Goal: Task Accomplishment & Management: Manage account settings

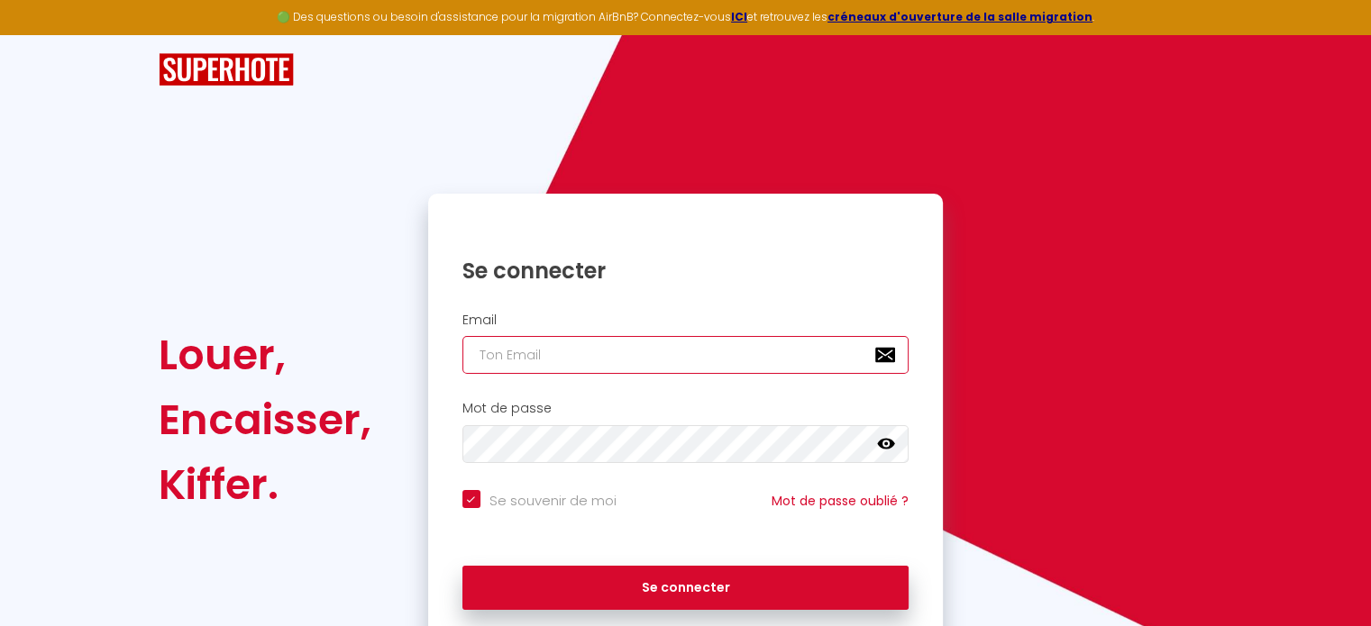
click at [523, 344] on input "email" at bounding box center [685, 355] width 447 height 38
type input "s"
checkbox input "true"
type input "se"
checkbox input "true"
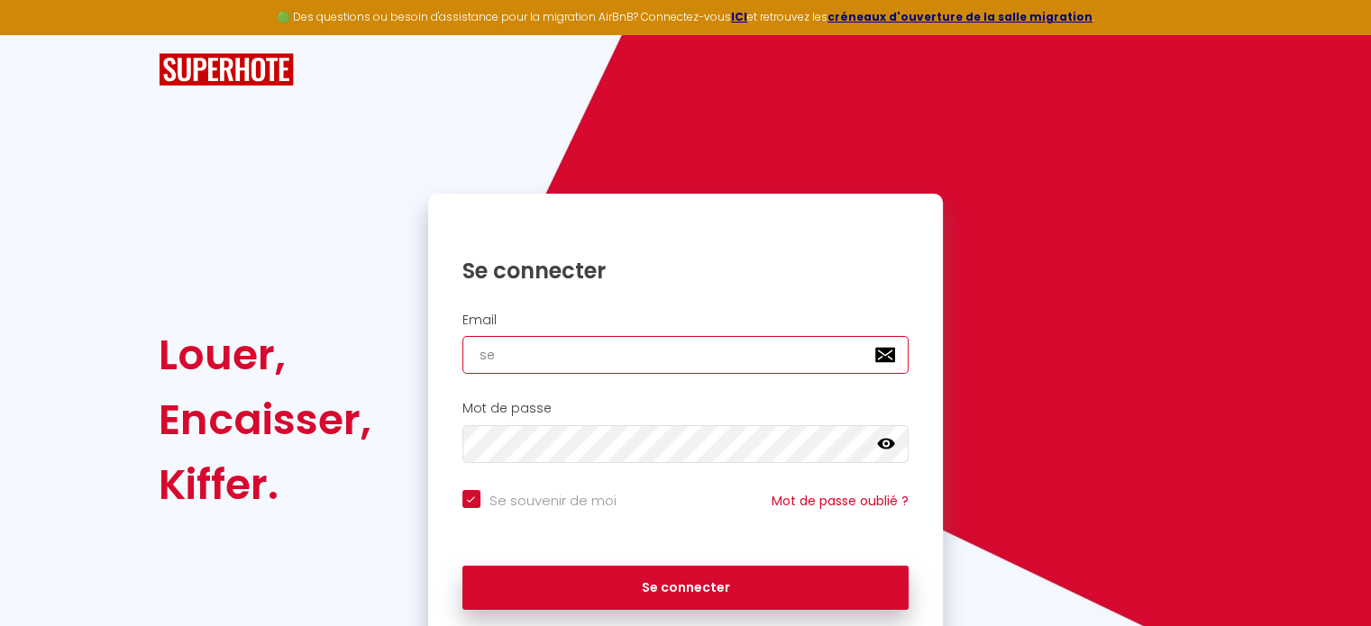
type input "seb"
checkbox input "true"
type input "sebast"
checkbox input "true"
type input "sebasti"
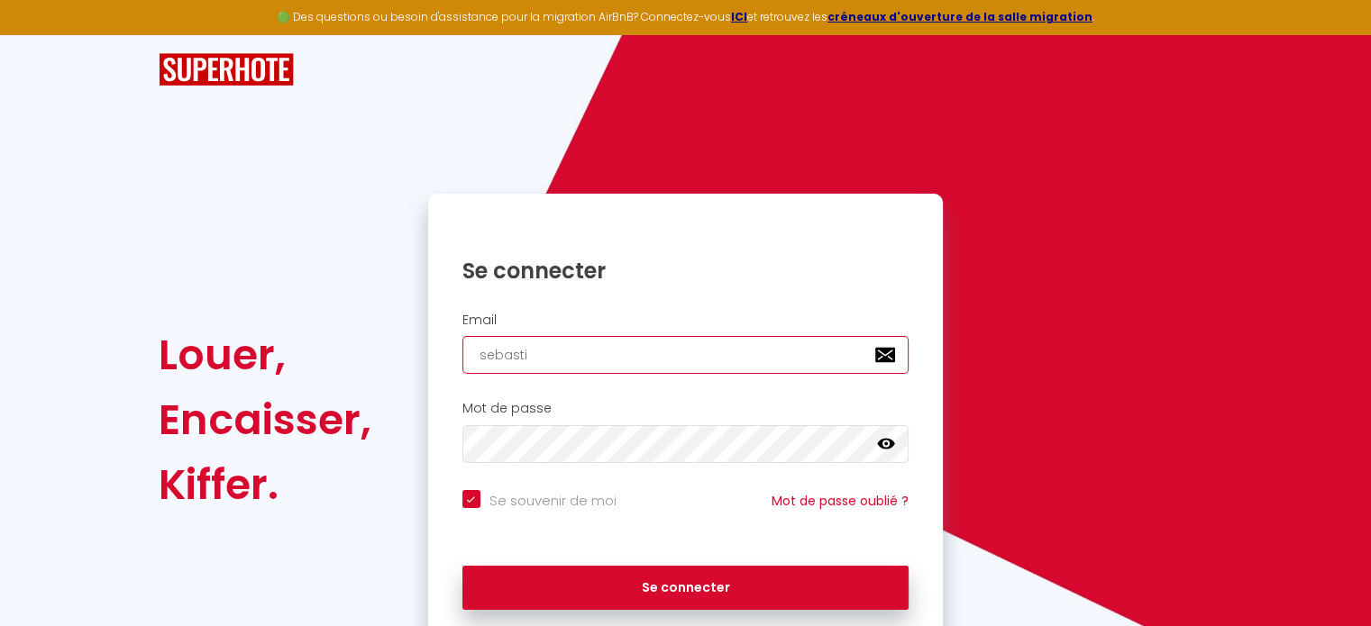
checkbox input "true"
type input "sebastie"
checkbox input "true"
type input "sebastien"
checkbox input "true"
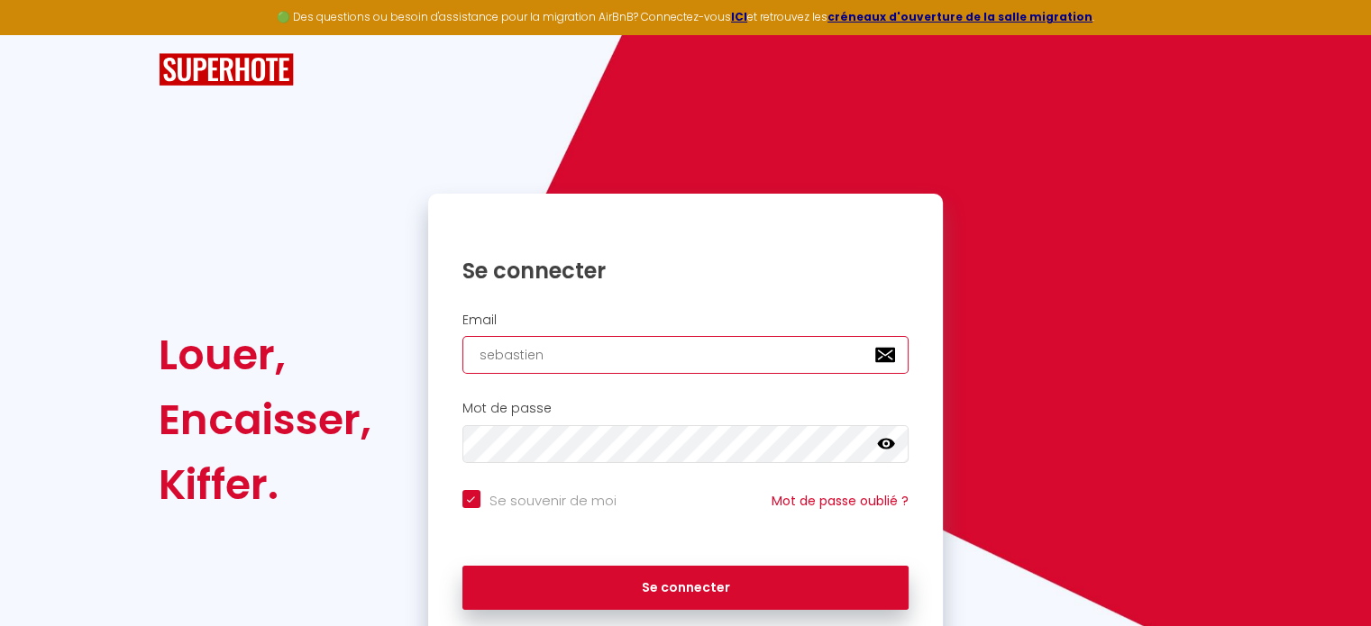
type input "sebastien-"
checkbox input "true"
type input "sebastien-l"
checkbox input "true"
type input "[PERSON_NAME]"
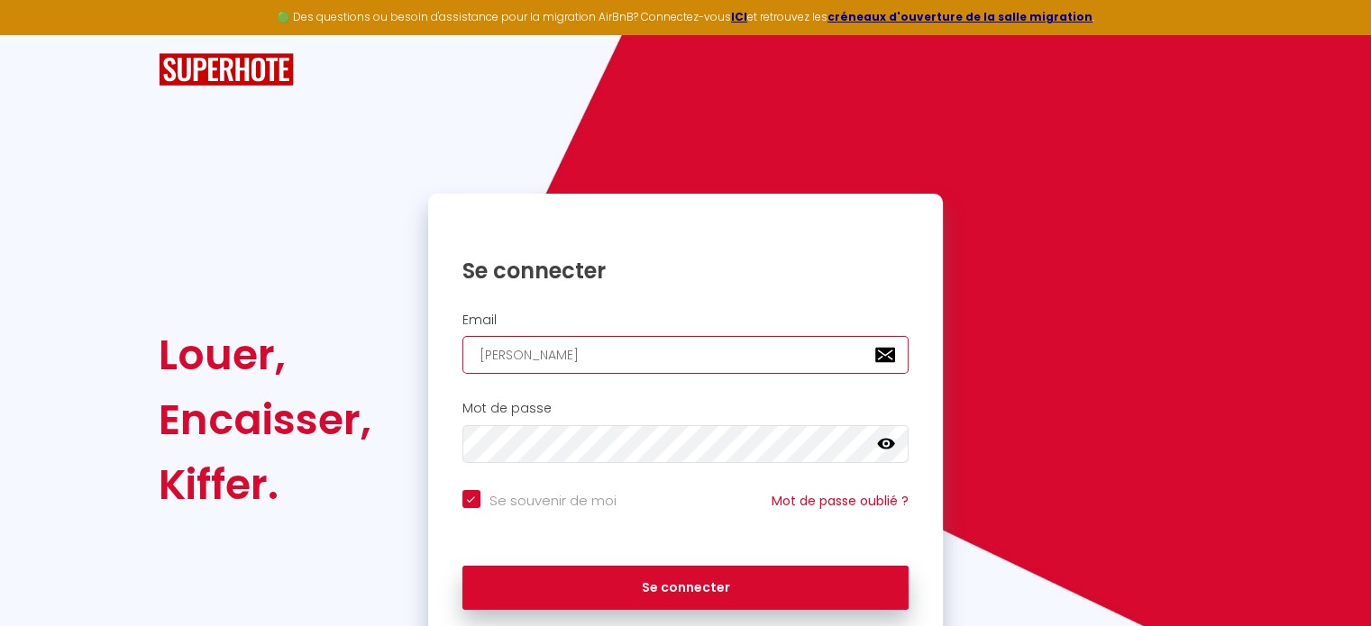
checkbox input "true"
type input "[PERSON_NAME]"
checkbox input "true"
type input "[PERSON_NAME]"
checkbox input "true"
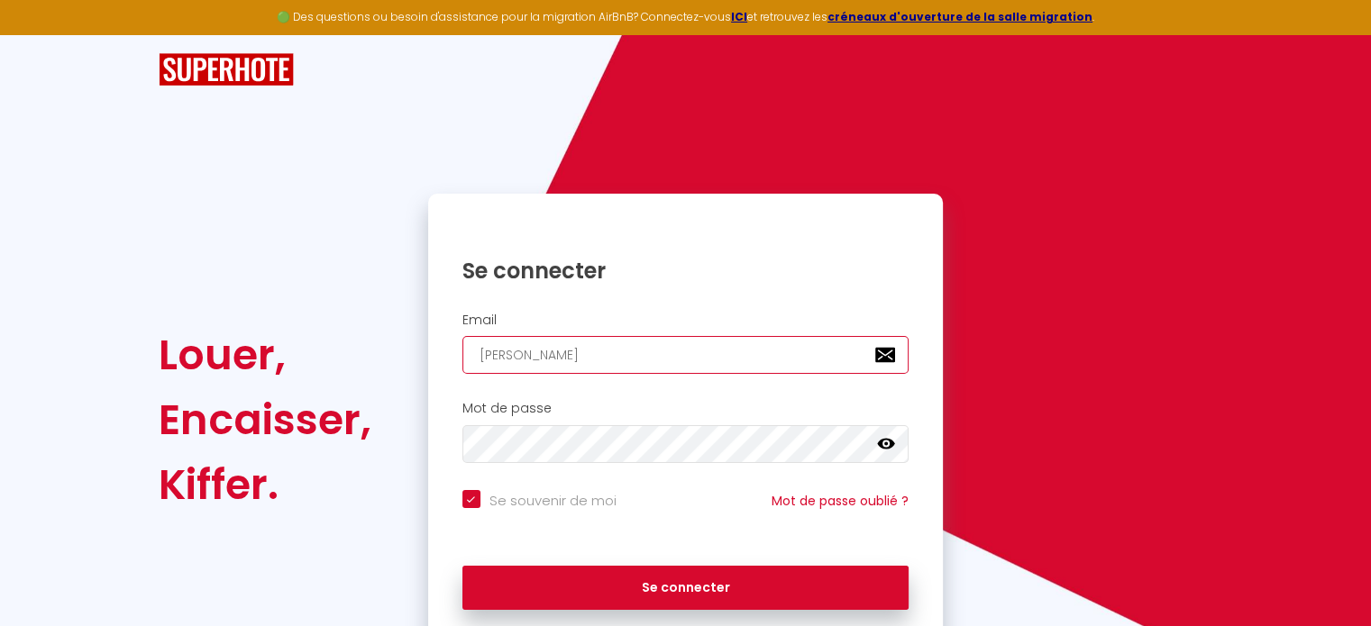
type input "sebastien-[PERSON_NAME]@"
checkbox input "true"
type input "sebastien-[PERSON_NAME]@h"
checkbox input "true"
type input "sebastien-[PERSON_NAME]@ho"
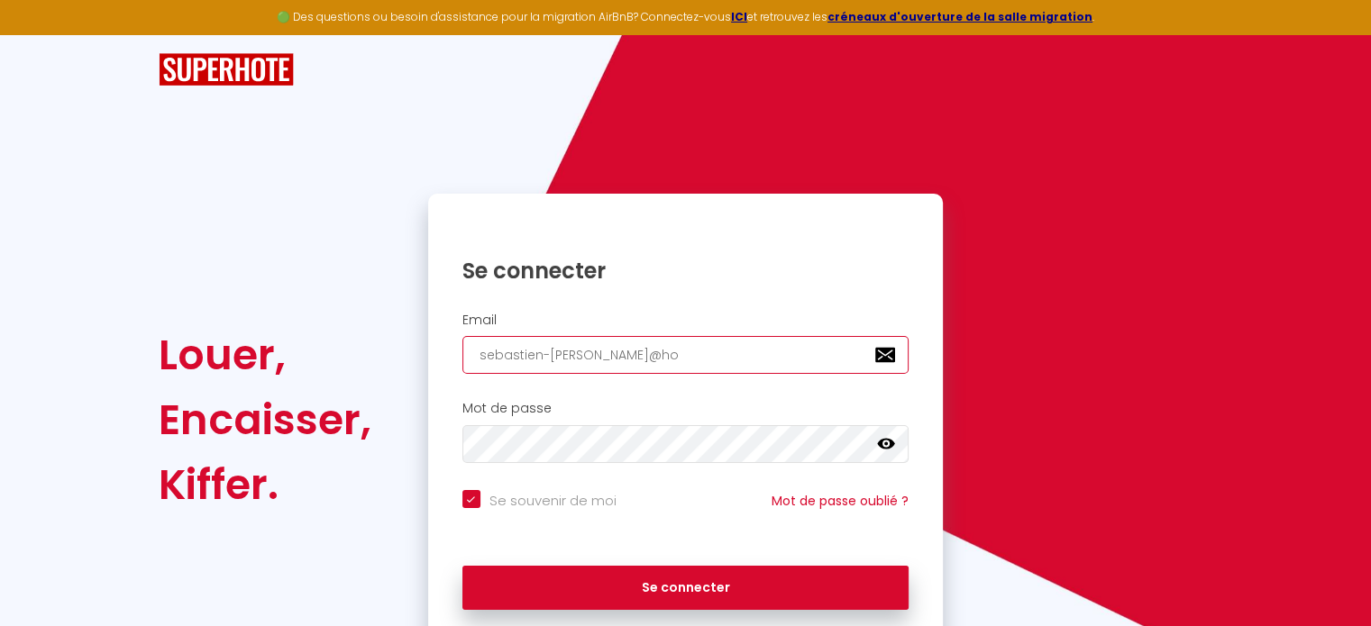
checkbox input "true"
type input "sebastien-[PERSON_NAME]@hot"
checkbox input "true"
type input "sebastien-[PERSON_NAME]@hotm"
checkbox input "true"
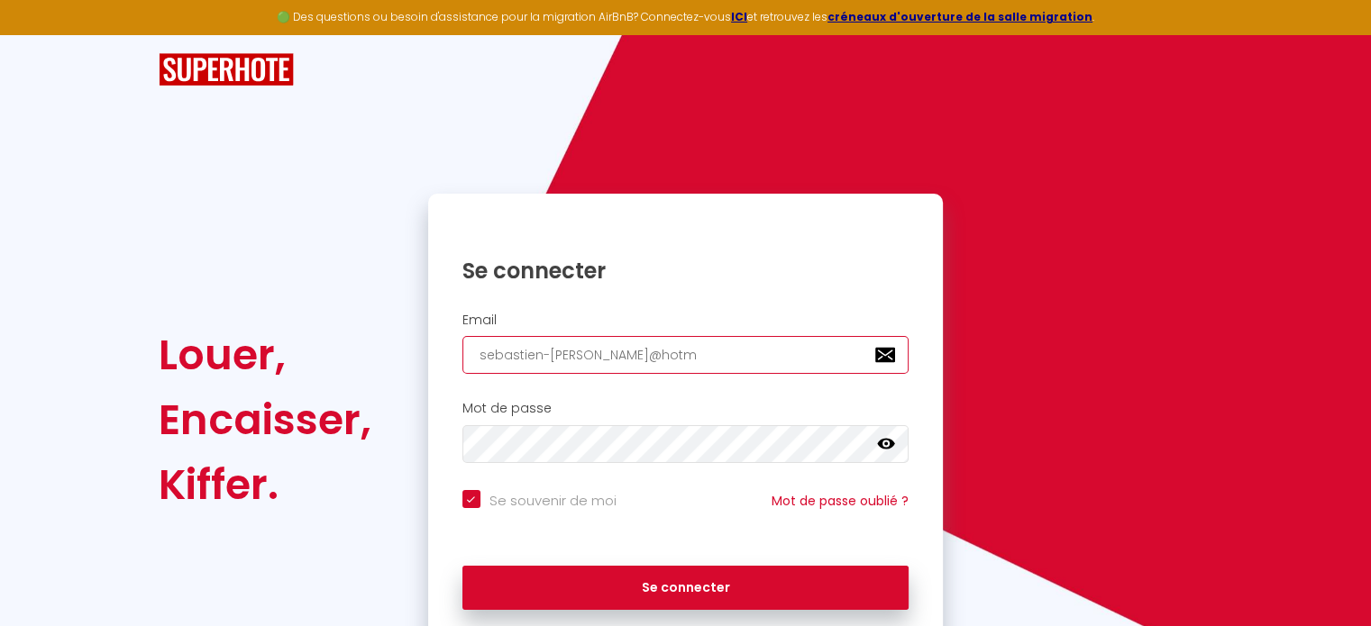
type input "sebastien-[PERSON_NAME]@hotma"
checkbox input "true"
type input "sebastien-[PERSON_NAME]@hotmai"
checkbox input "true"
type input "[EMAIL_ADDRESS][PERSON_NAME]"
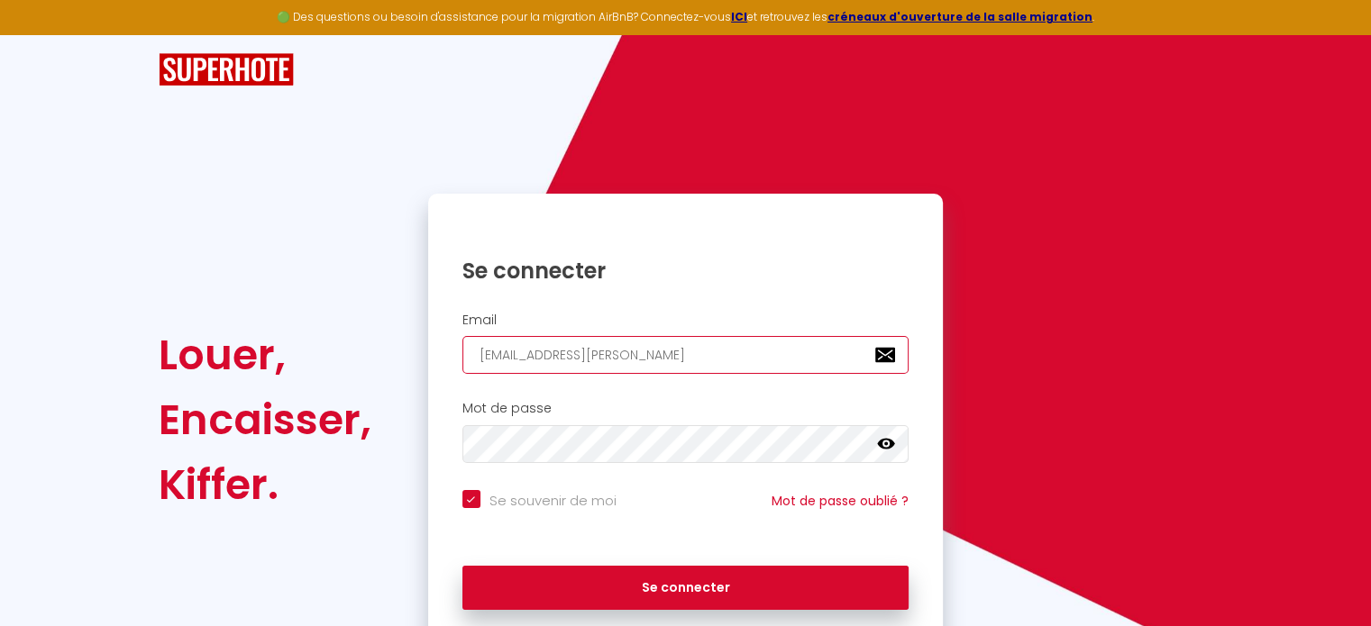
checkbox input "true"
type input "[EMAIL_ADDRESS][PERSON_NAME]."
checkbox input "true"
type input "sebastien-[PERSON_NAME]@hotmail.f"
checkbox input "true"
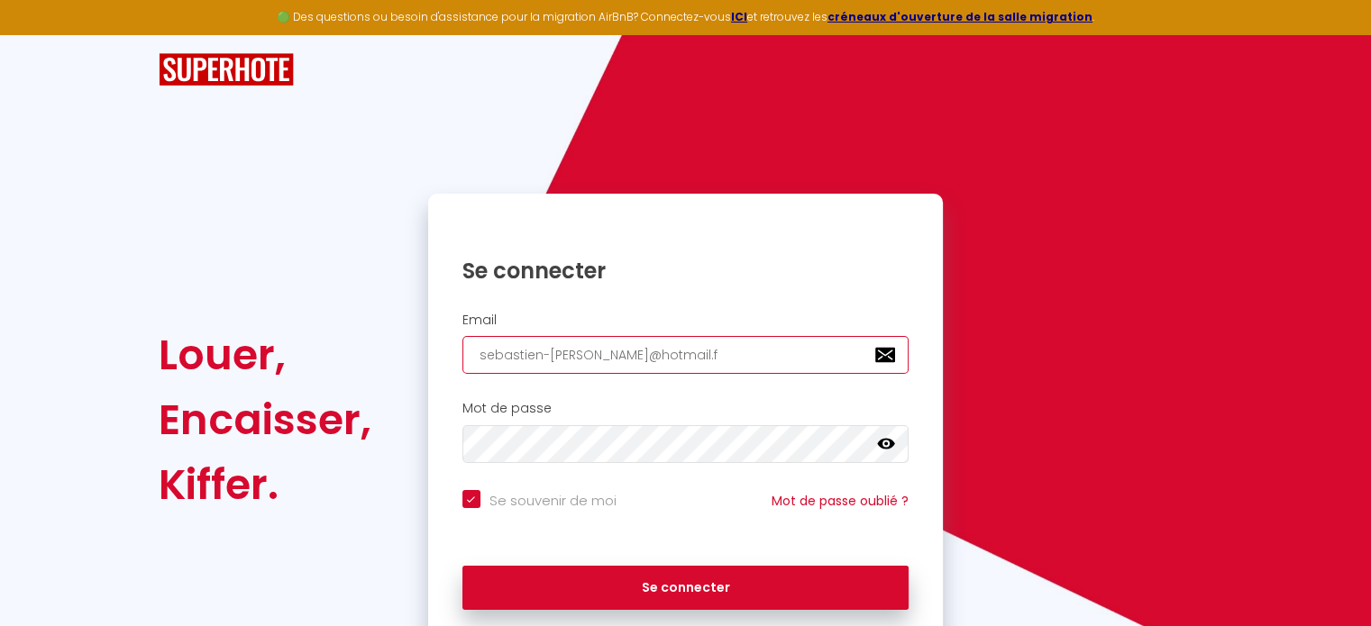
type input "[EMAIL_ADDRESS][PERSON_NAME][DOMAIN_NAME]"
checkbox input "true"
type input "[EMAIL_ADDRESS][PERSON_NAME][DOMAIN_NAME]"
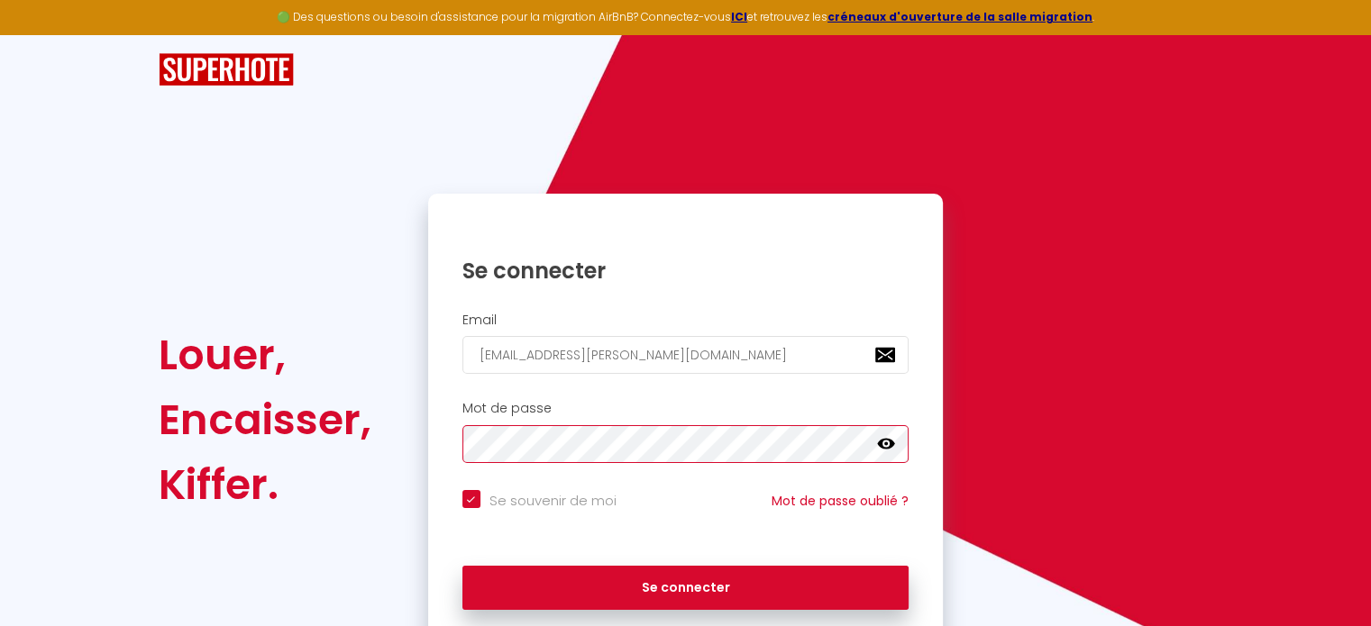
click at [462, 566] on button "Se connecter" at bounding box center [685, 588] width 447 height 45
checkbox input "true"
